Goal: Information Seeking & Learning: Learn about a topic

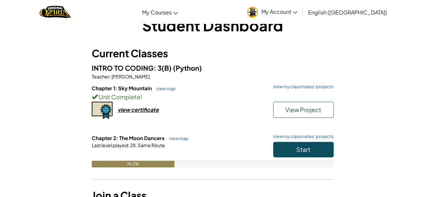
click at [299, 147] on span "Start" at bounding box center [303, 149] width 14 height 8
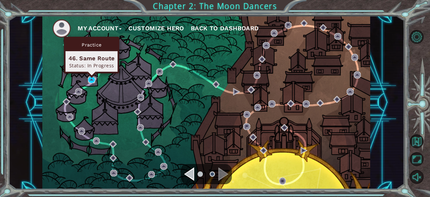
click at [90, 81] on img at bounding box center [91, 79] width 7 height 7
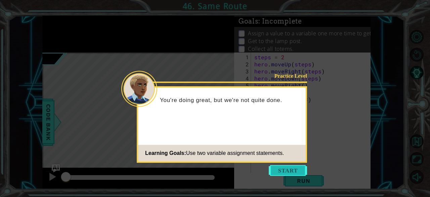
click at [278, 169] on button "Start" at bounding box center [288, 170] width 38 height 11
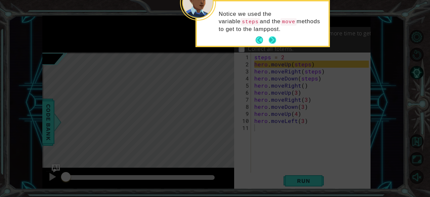
click at [274, 43] on button "Next" at bounding box center [273, 40] width 8 height 8
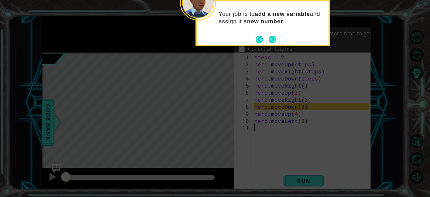
click at [274, 43] on button "Next" at bounding box center [272, 39] width 12 height 12
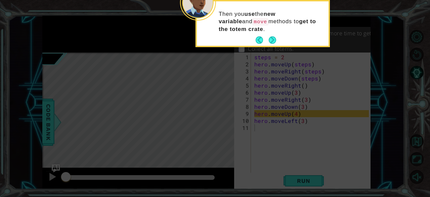
drag, startPoint x: 274, startPoint y: 43, endPoint x: 272, endPoint y: 40, distance: 3.9
click at [272, 40] on button "Next" at bounding box center [272, 40] width 12 height 12
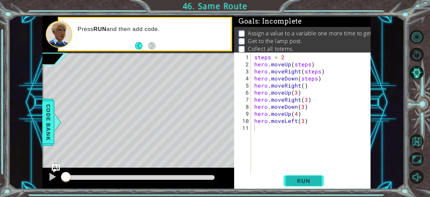
click at [300, 179] on span "Run" at bounding box center [303, 180] width 27 height 7
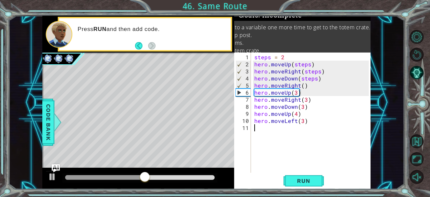
scroll to position [7, 0]
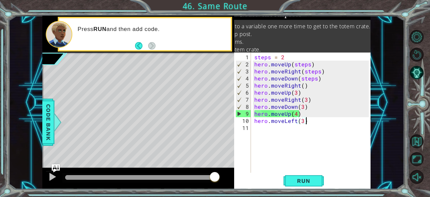
click at [306, 119] on div "steps = 2 hero . moveUp ( steps ) hero . moveRight ( steps ) hero . moveDown ( …" at bounding box center [313, 120] width 120 height 134
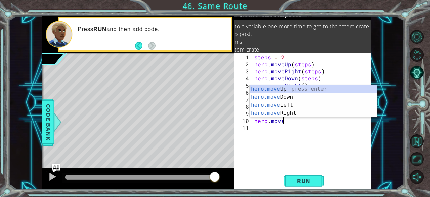
type textarea "h"
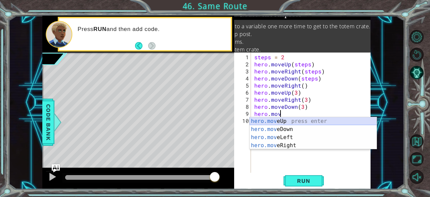
click at [290, 119] on div "hero.mov eUp press enter hero.mov eDown press enter hero.mov eLeft press enter …" at bounding box center [313, 141] width 127 height 48
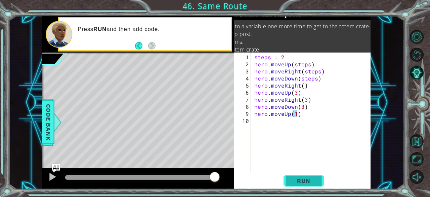
click at [305, 180] on span "Run" at bounding box center [303, 180] width 27 height 7
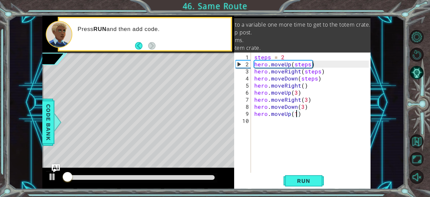
scroll to position [10, 0]
drag, startPoint x: 166, startPoint y: 180, endPoint x: 188, endPoint y: 180, distance: 22.5
click at [188, 180] on div at bounding box center [139, 177] width 155 height 9
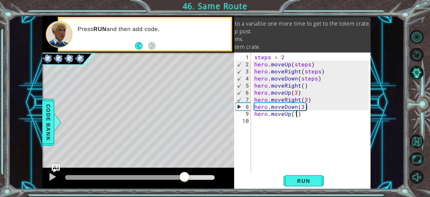
drag, startPoint x: 185, startPoint y: 177, endPoint x: 200, endPoint y: 178, distance: 14.8
click at [200, 178] on div at bounding box center [140, 177] width 150 height 5
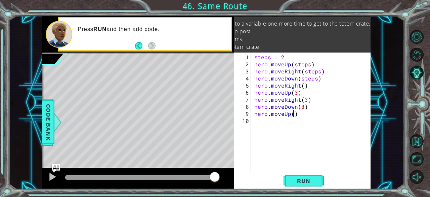
scroll to position [0, 2]
click at [317, 180] on span "Run" at bounding box center [303, 180] width 27 height 7
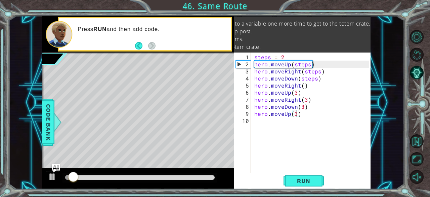
drag, startPoint x: 145, startPoint y: 174, endPoint x: 187, endPoint y: 178, distance: 42.2
click at [187, 178] on div at bounding box center [139, 177] width 155 height 9
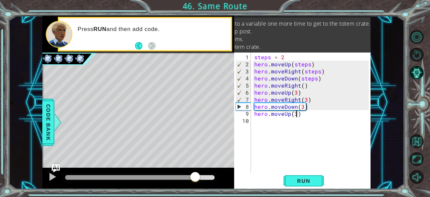
drag, startPoint x: 187, startPoint y: 178, endPoint x: 196, endPoint y: 186, distance: 11.6
click at [196, 186] on div at bounding box center [138, 178] width 192 height 22
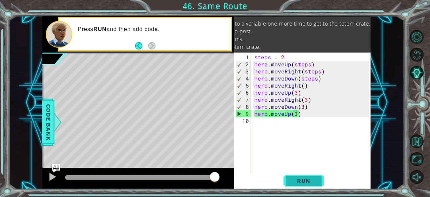
click at [292, 184] on button "Run" at bounding box center [304, 181] width 40 height 14
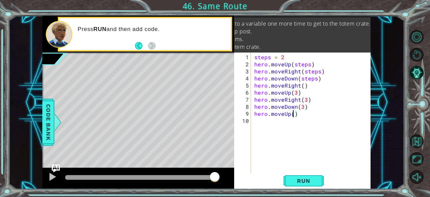
type textarea "hero.moveUp(4)"
click at [262, 128] on div "steps = 2 hero . moveUp ( steps ) hero . moveRight ( steps ) hero . moveDown ( …" at bounding box center [313, 120] width 120 height 134
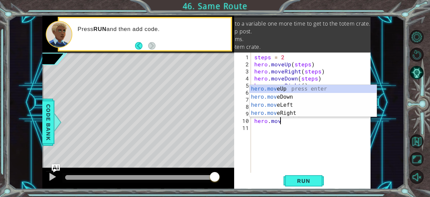
scroll to position [0, 1]
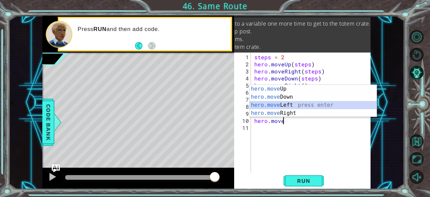
click at [294, 102] on div "hero.move Up press enter hero.move Down press enter hero.move Left press enter …" at bounding box center [313, 109] width 127 height 48
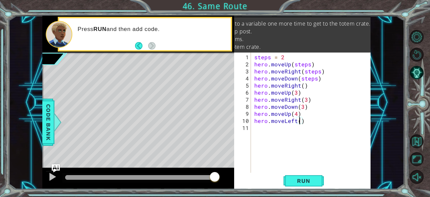
type textarea "hero.moveLeft(3)"
click at [286, 134] on div "steps = 2 hero . moveUp ( steps ) hero . moveRight ( steps ) hero . moveDown ( …" at bounding box center [313, 120] width 120 height 134
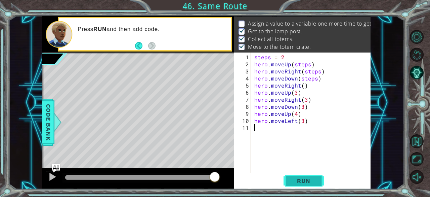
click at [304, 182] on span "Run" at bounding box center [303, 180] width 27 height 7
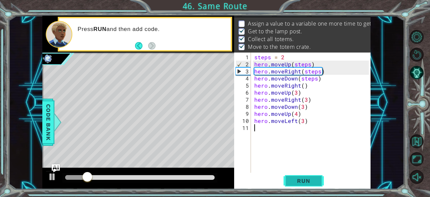
drag, startPoint x: 304, startPoint y: 182, endPoint x: 291, endPoint y: 178, distance: 13.5
